Goal: Information Seeking & Learning: Learn about a topic

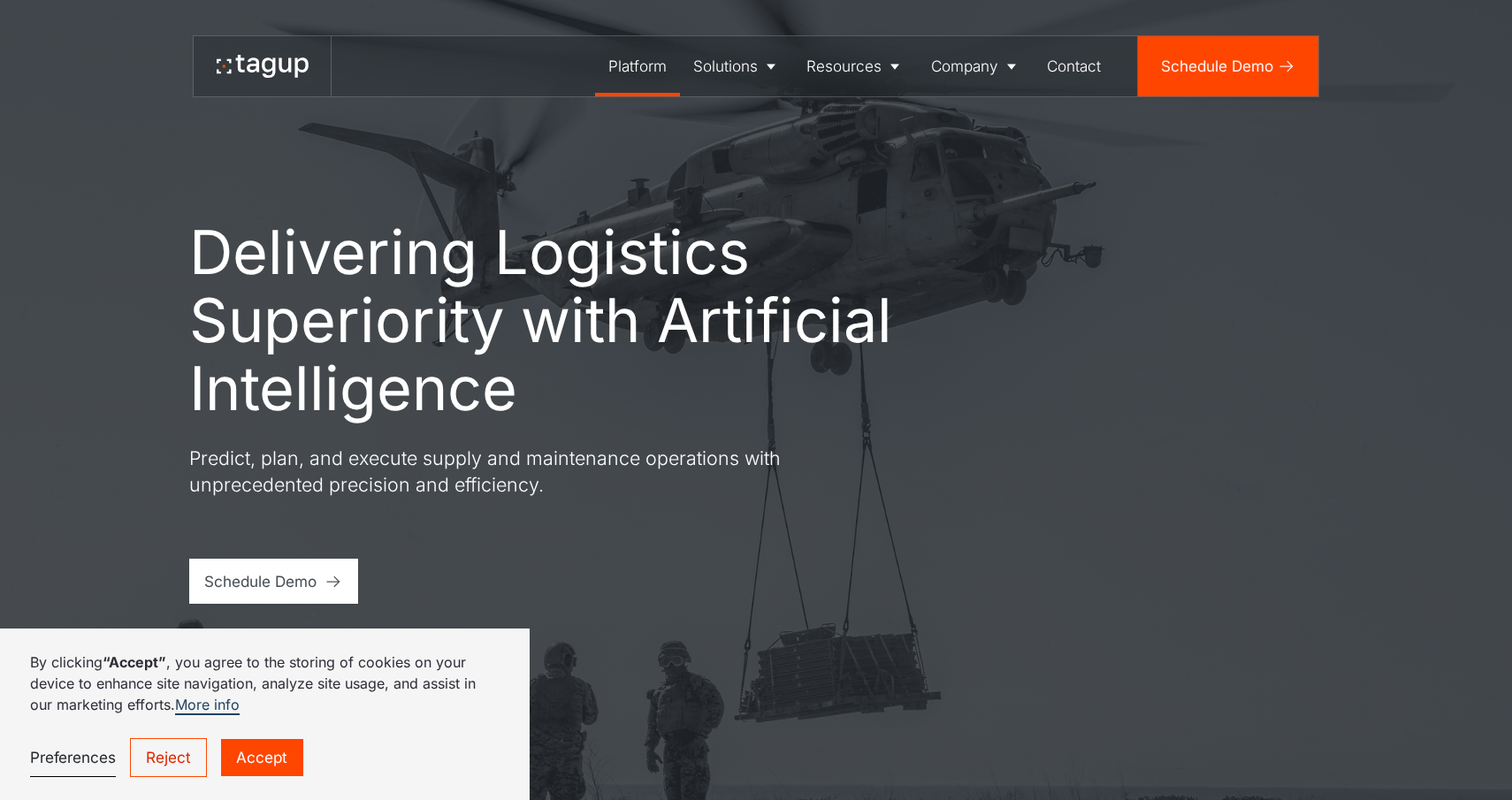
click at [630, 73] on div "Platform" at bounding box center [637, 66] width 58 height 23
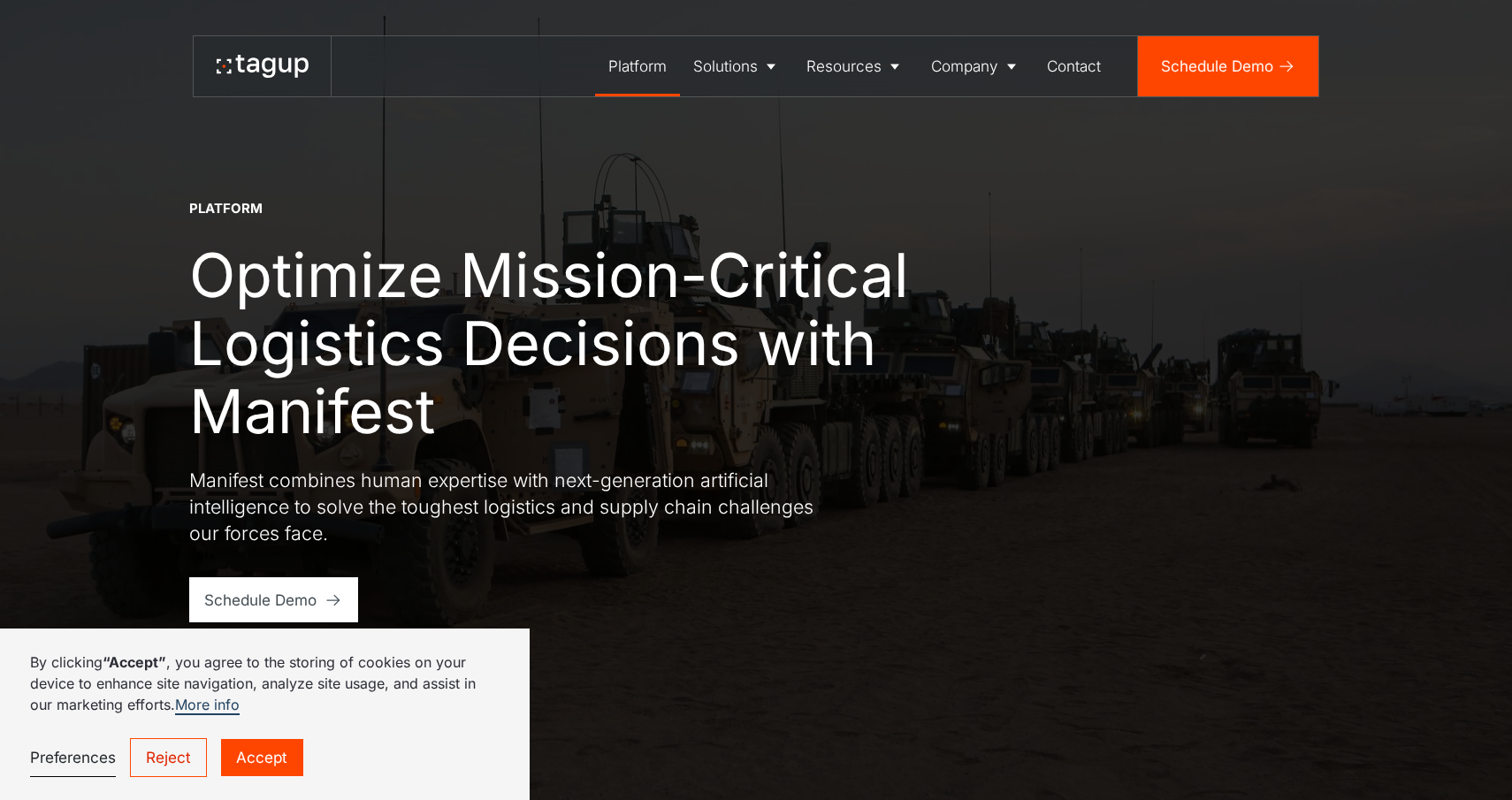
click at [277, 766] on link "Accept" at bounding box center [262, 757] width 82 height 38
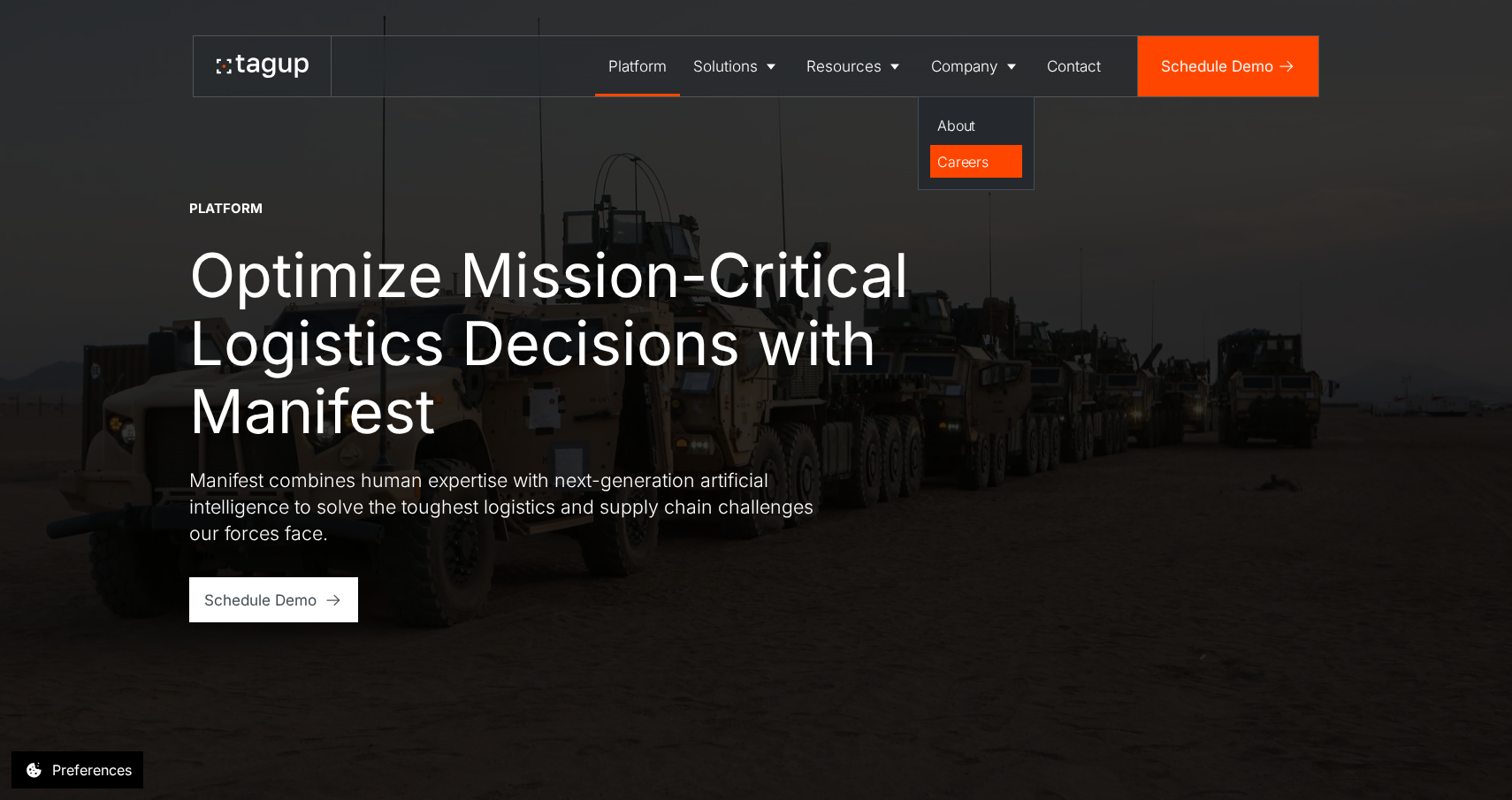
click at [1004, 161] on div "Careers" at bounding box center [976, 161] width 77 height 21
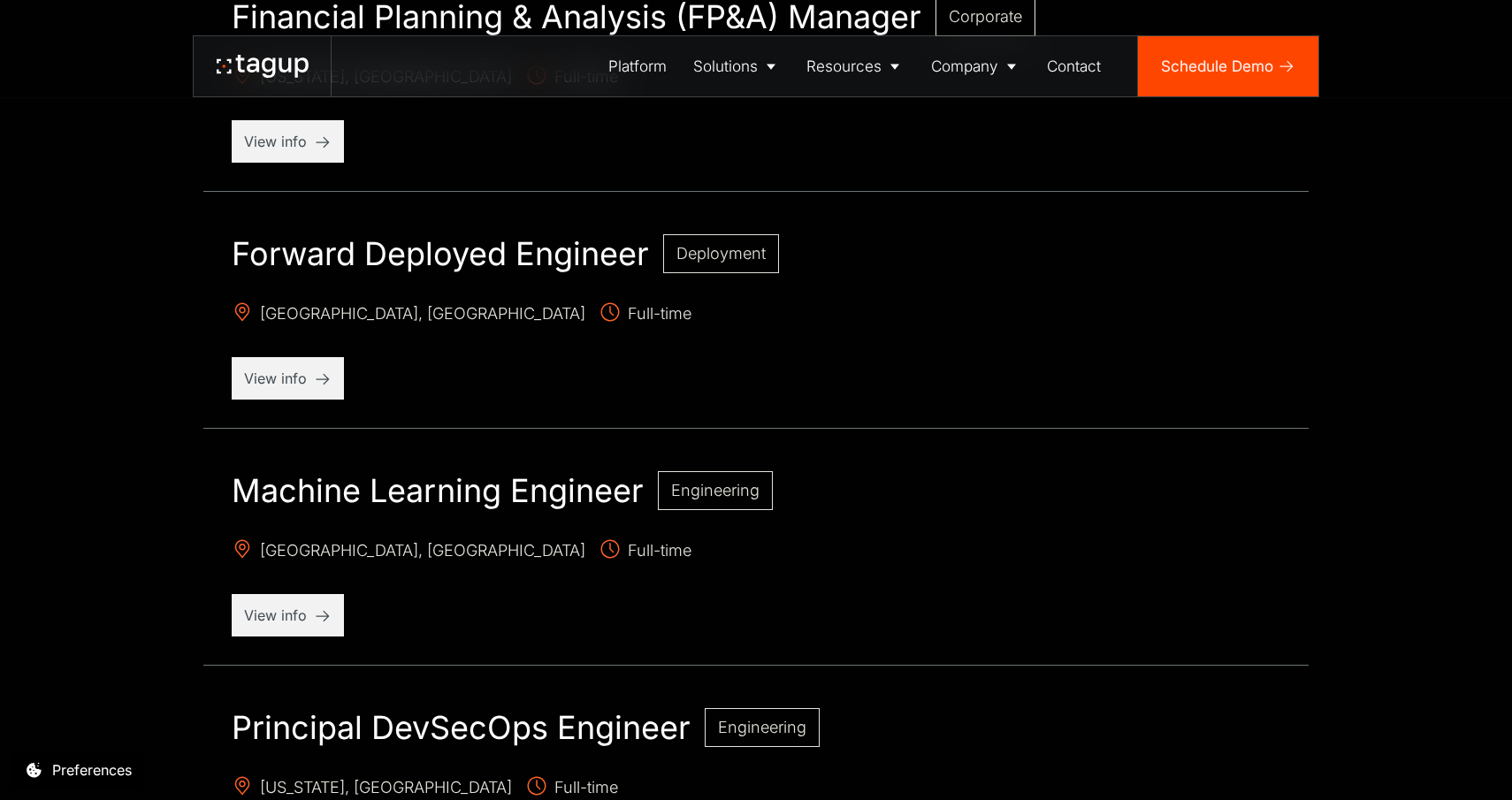
scroll to position [1867, 0]
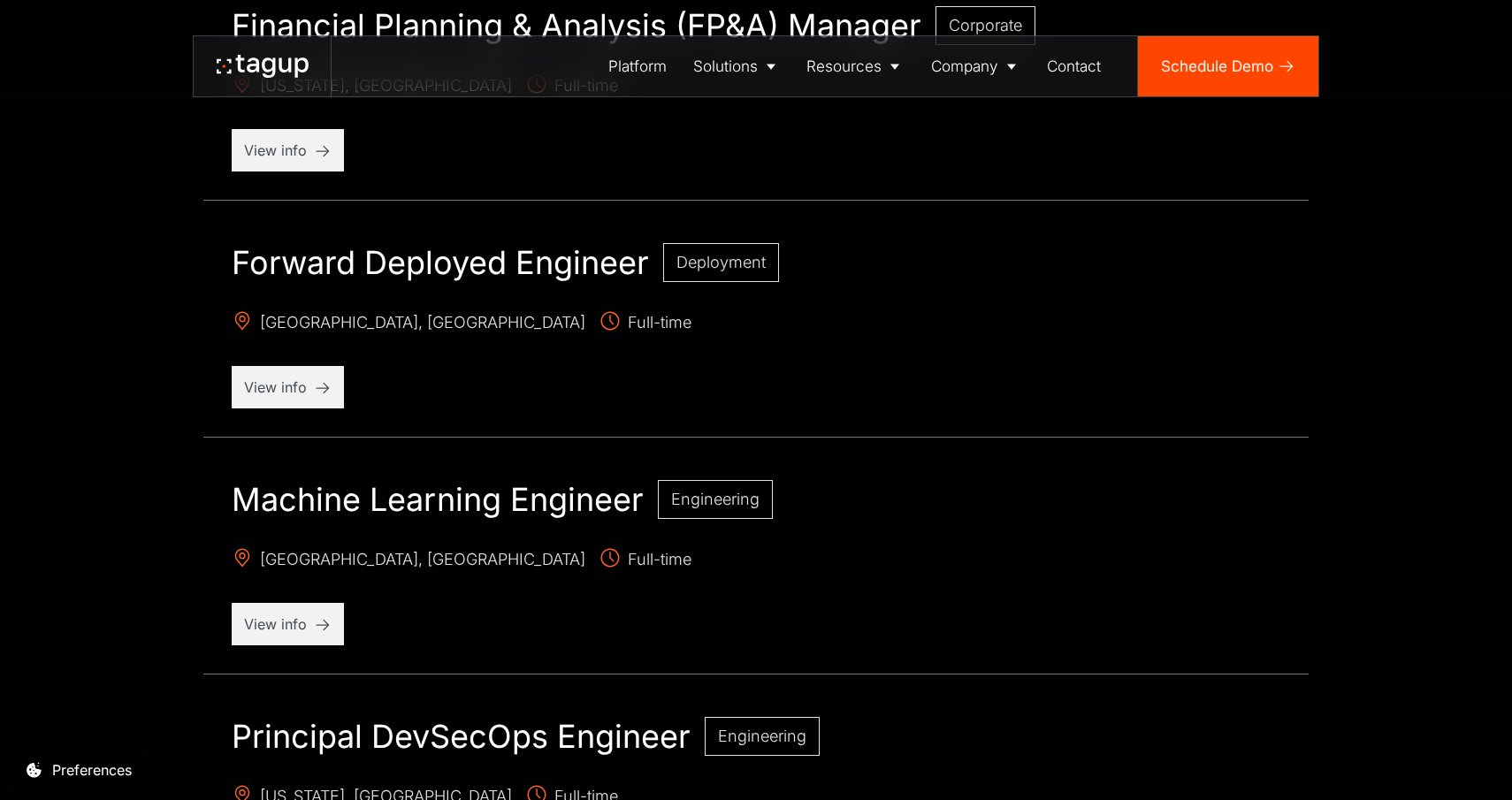
click at [573, 259] on h2 "Forward Deployed Engineer" at bounding box center [441, 263] width 418 height 39
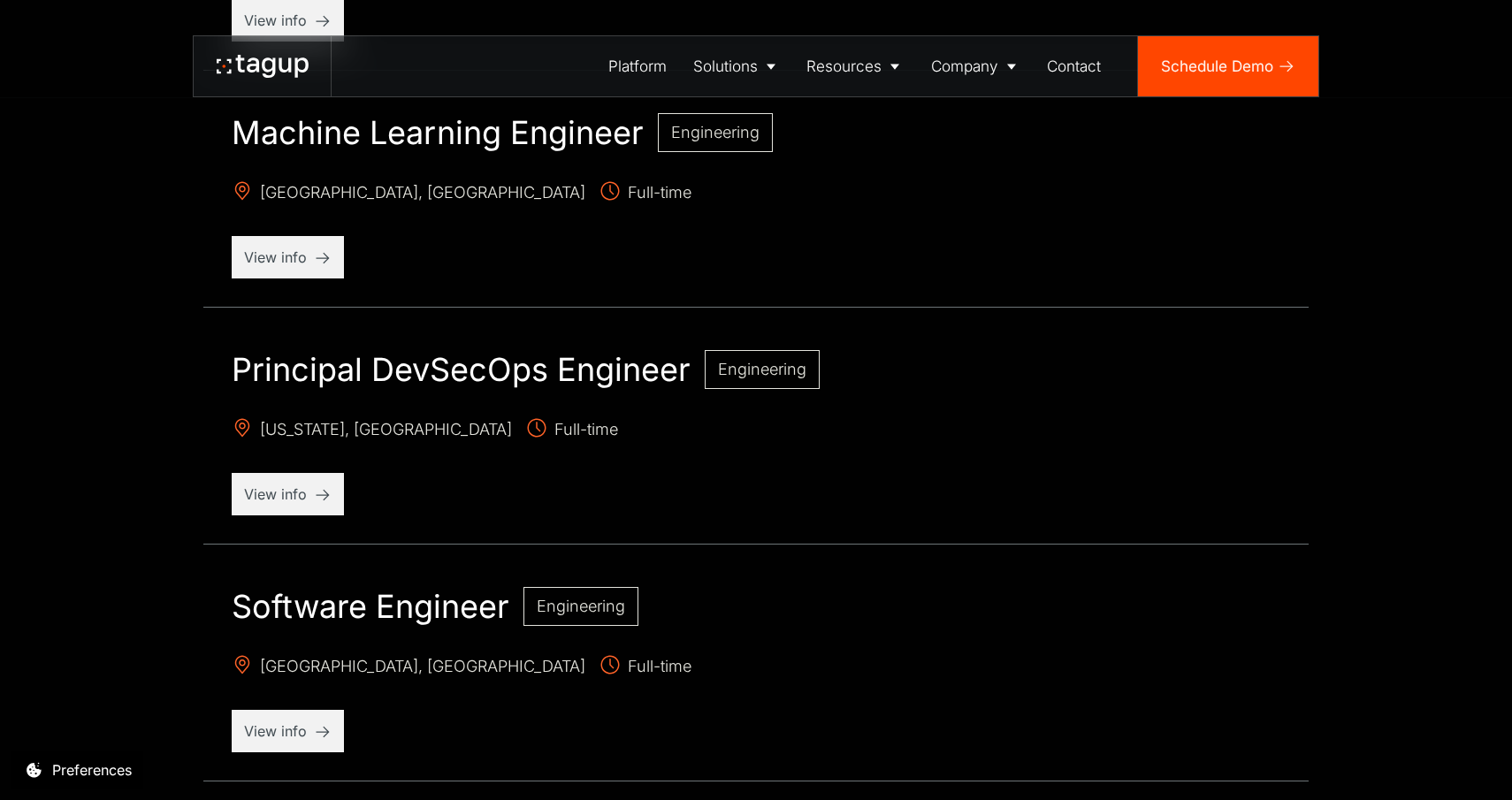
scroll to position [2198, 0]
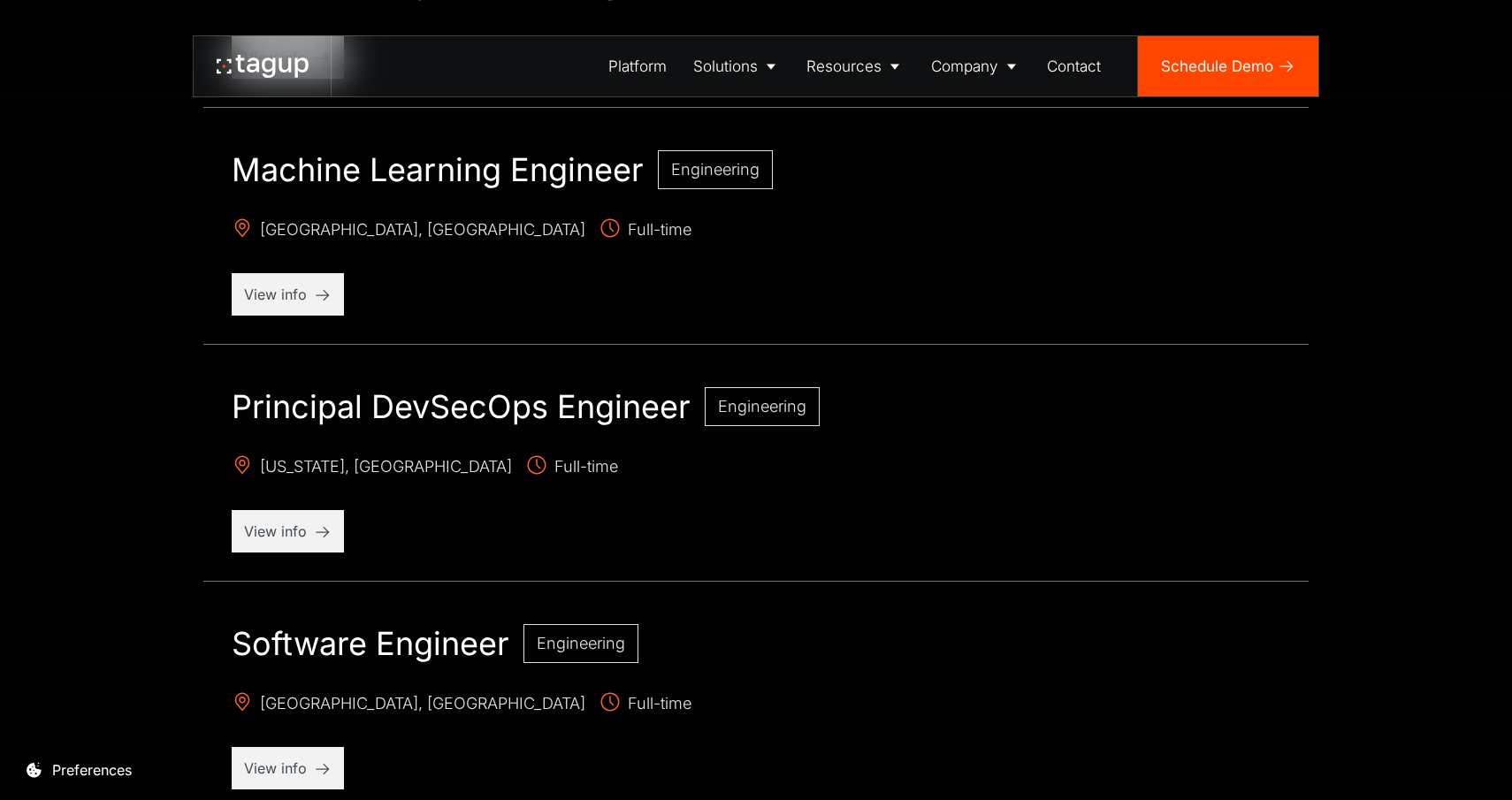
click at [266, 559] on div "Principal DevSecOps Engineer Engineering New York, NY Full-time View info" at bounding box center [756, 471] width 1105 height 223
click at [272, 530] on p "View info" at bounding box center [288, 531] width 87 height 21
click at [333, 530] on div "View info" at bounding box center [288, 532] width 112 height 43
